Goal: Information Seeking & Learning: Learn about a topic

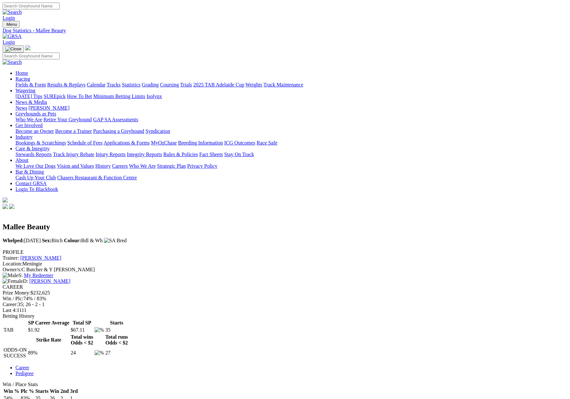
click at [141, 82] on link "Statistics" at bounding box center [131, 84] width 19 height 5
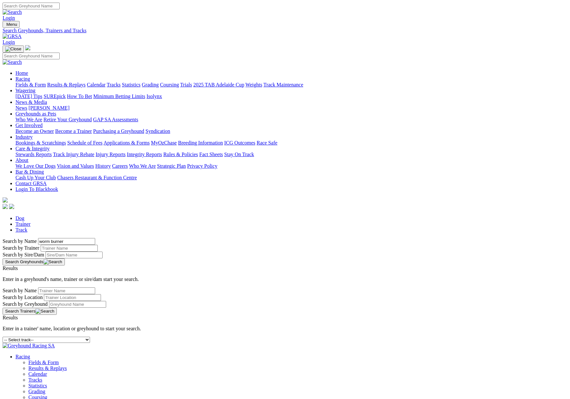
type input "worm burner"
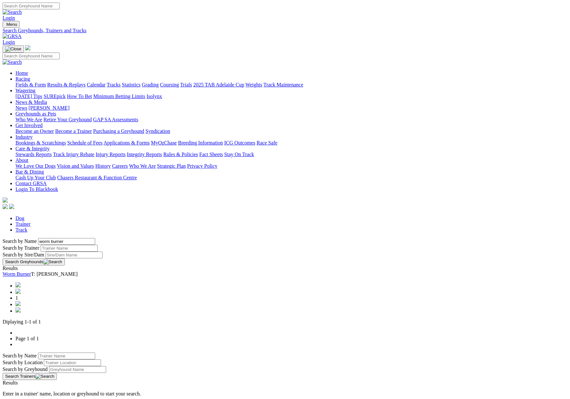
scroll to position [1, 0]
click at [31, 271] on link "Worm Burner" at bounding box center [17, 273] width 28 height 5
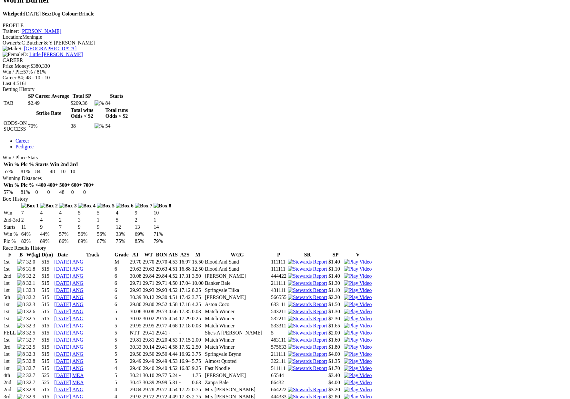
scroll to position [227, 0]
click at [71, 330] on link "22 Oct 15" at bounding box center [62, 332] width 17 height 5
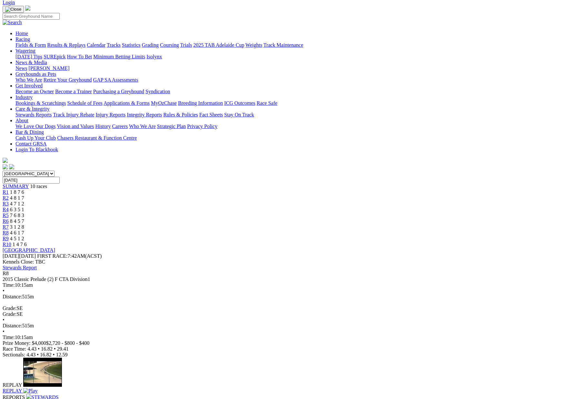
scroll to position [40, 0]
click at [37, 388] on img at bounding box center [30, 391] width 14 height 6
click at [46, 42] on link "Fields & Form" at bounding box center [30, 44] width 30 height 5
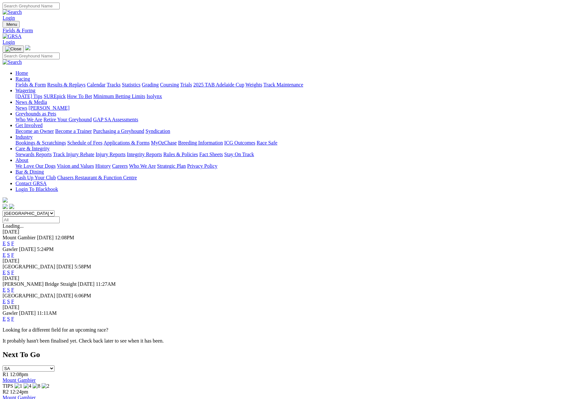
click at [86, 82] on link "Results & Replays" at bounding box center [66, 84] width 38 height 5
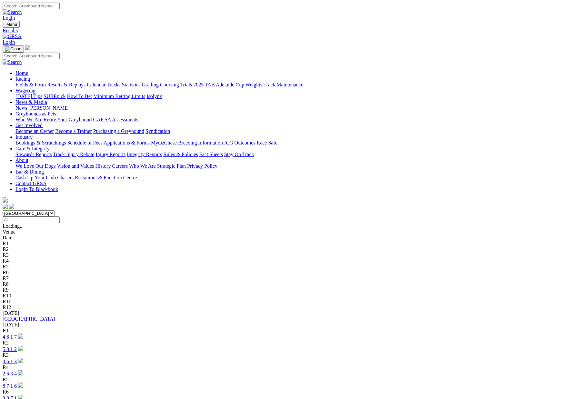
click at [55, 316] on link "[GEOGRAPHIC_DATA]" at bounding box center [29, 318] width 53 height 5
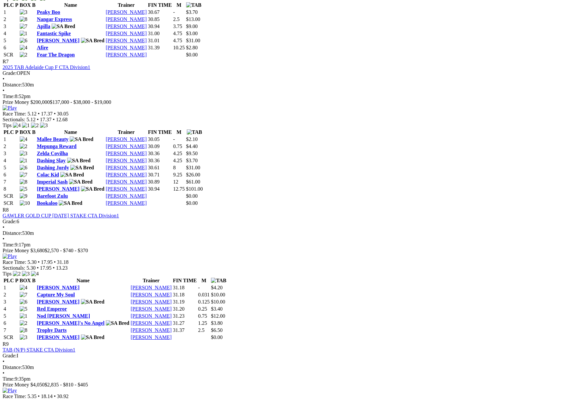
scroll to position [1081, 0]
